Goal: Task Accomplishment & Management: Manage account settings

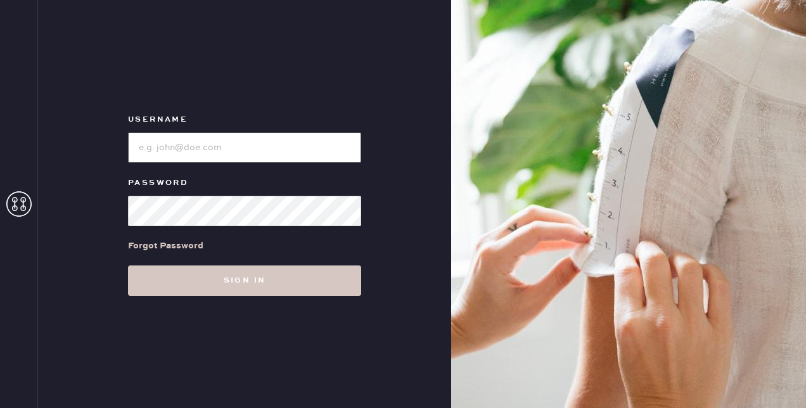
click at [201, 150] on input "loginName" at bounding box center [244, 147] width 233 height 30
type input "[EMAIL_ADDRESS][MEDICAL_DATA][DOMAIN_NAME]"
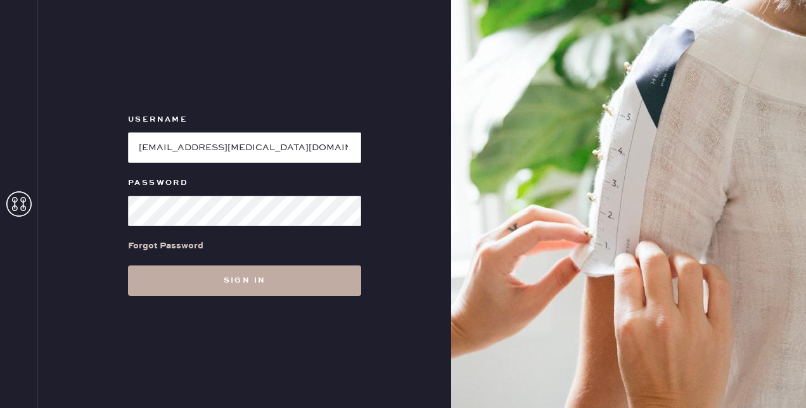
click at [231, 278] on button "Sign in" at bounding box center [244, 281] width 233 height 30
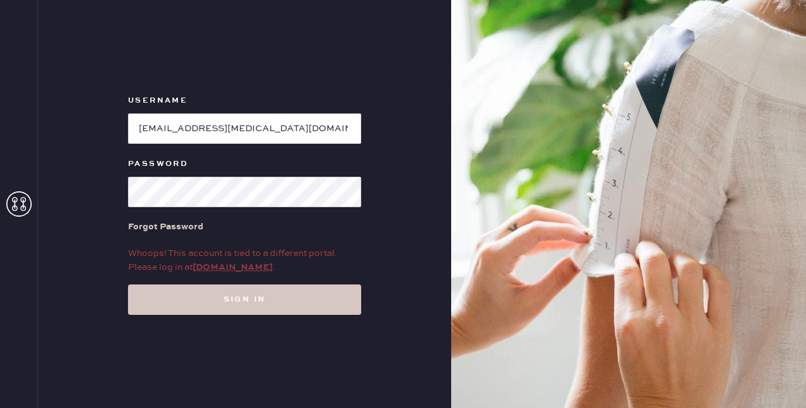
click at [247, 266] on link "my.hemster.co" at bounding box center [233, 267] width 80 height 11
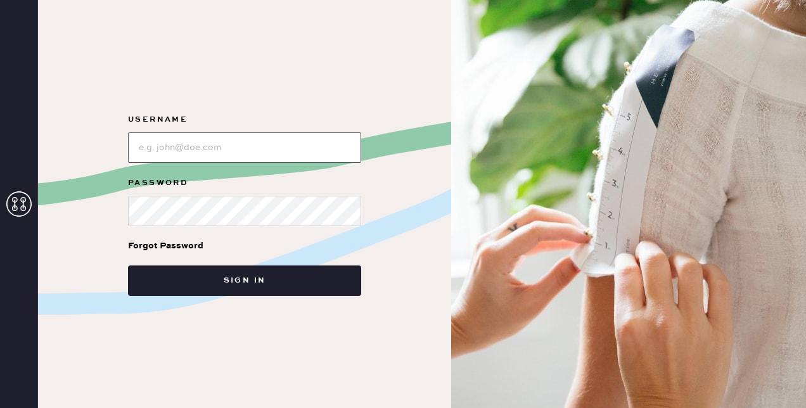
type input "[EMAIL_ADDRESS][MEDICAL_DATA][DOMAIN_NAME]"
click at [267, 295] on div "Username Password Forgot Password Sign in" at bounding box center [244, 204] width 413 height 408
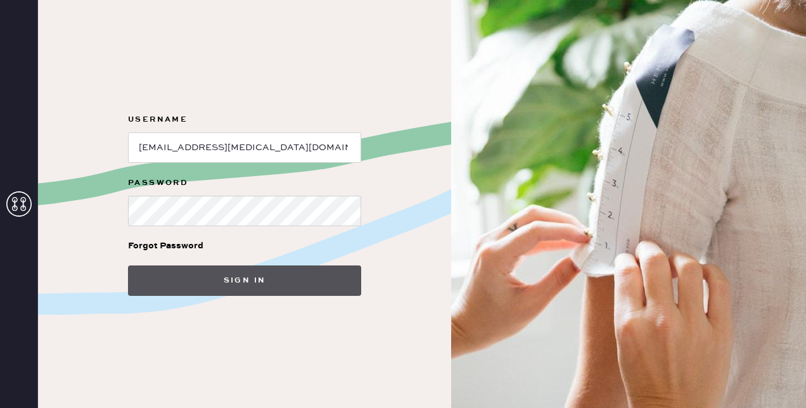
click at [269, 290] on button "Sign in" at bounding box center [244, 281] width 233 height 30
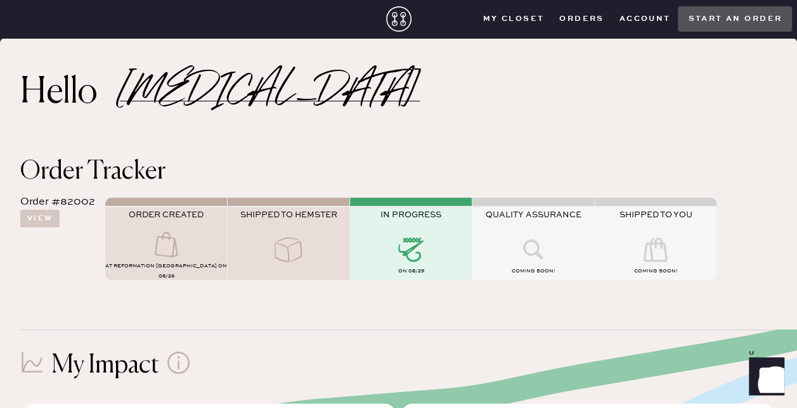
click at [667, 16] on button "Account" at bounding box center [644, 19] width 67 height 19
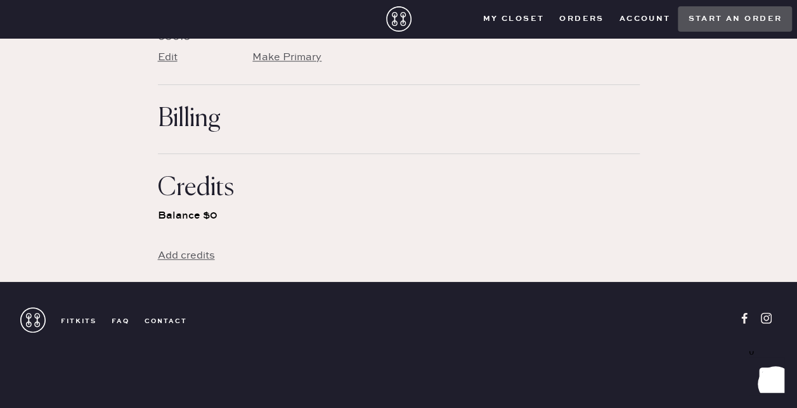
scroll to position [454, 0]
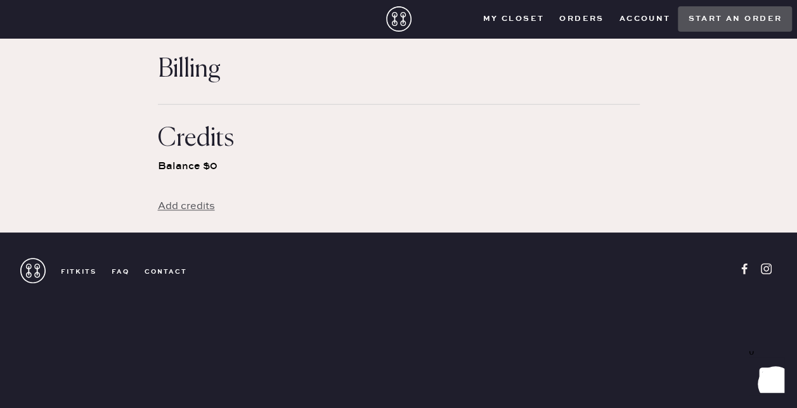
click at [172, 274] on link "contact" at bounding box center [158, 271] width 58 height 9
